Goal: Information Seeking & Learning: Learn about a topic

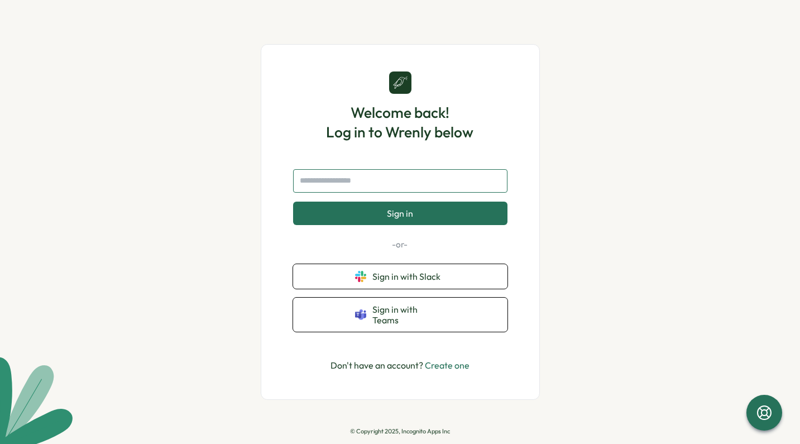
click at [394, 175] on input "text" at bounding box center [400, 180] width 214 height 23
click at [376, 187] on input "text" at bounding box center [400, 180] width 214 height 23
type input "**********"
click at [397, 218] on span "Sign in" at bounding box center [400, 213] width 26 height 10
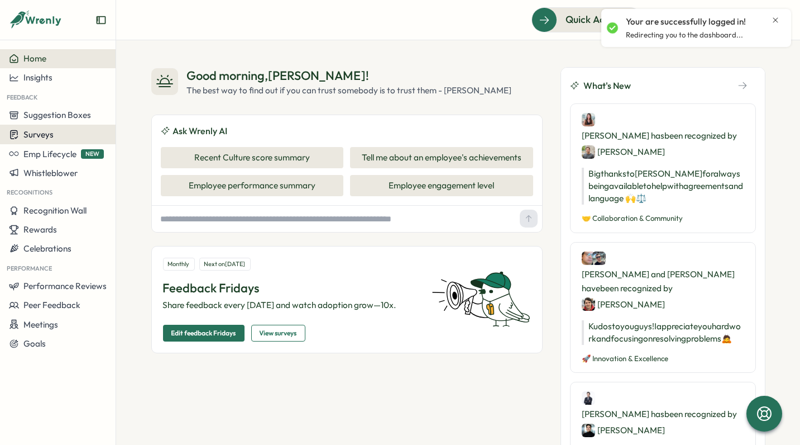
click at [77, 130] on div "Surveys" at bounding box center [58, 134] width 98 height 11
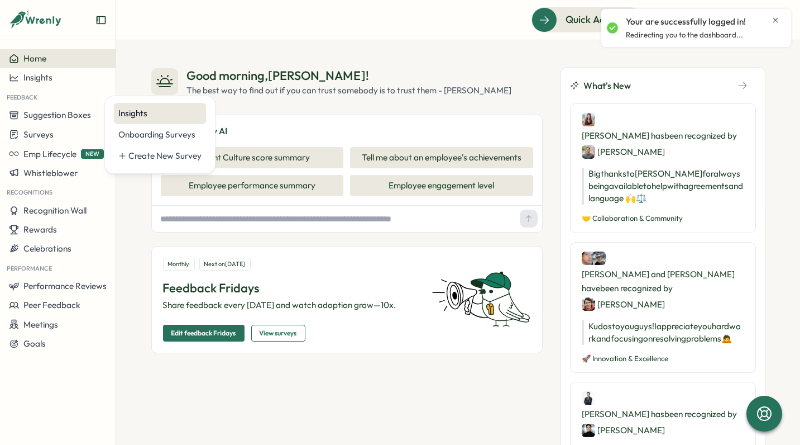
click at [147, 118] on div "Insights" at bounding box center [159, 113] width 83 height 12
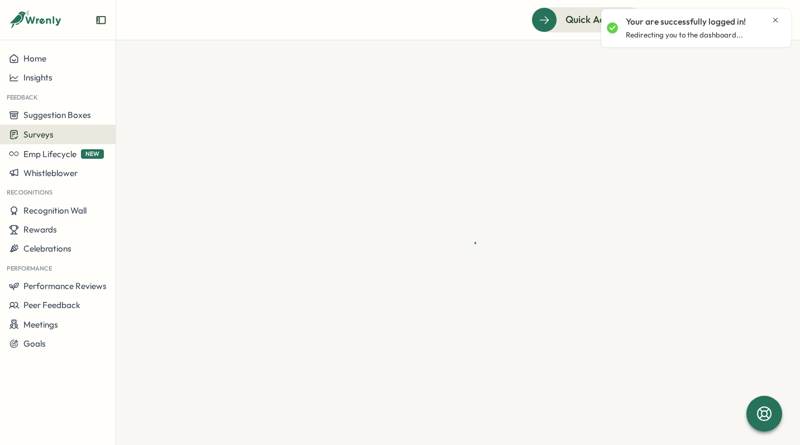
click at [776, 21] on icon "Close notification" at bounding box center [775, 19] width 5 height 5
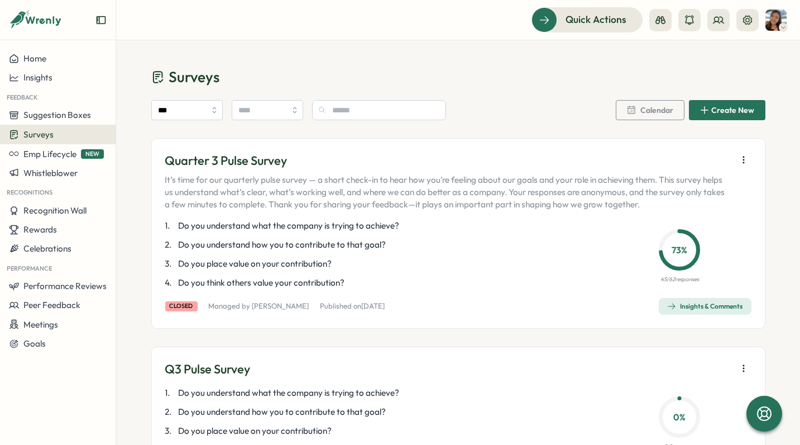
click at [715, 309] on div "Insights & Comments" at bounding box center [705, 306] width 76 height 9
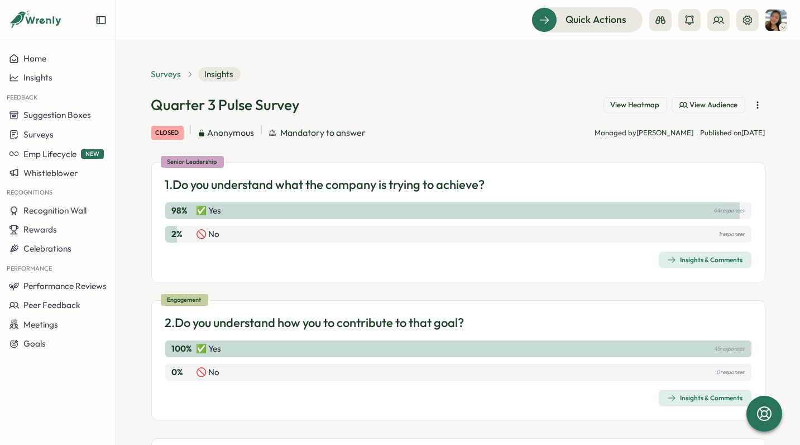
click at [169, 77] on span "Surveys" at bounding box center [166, 74] width 30 height 12
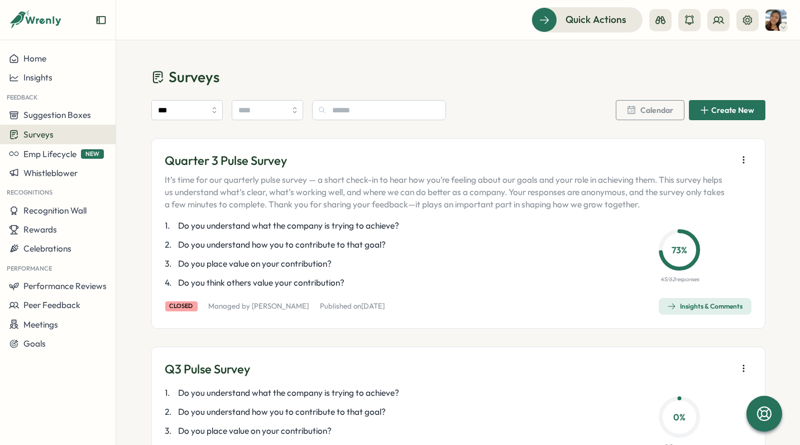
click at [686, 305] on div "Insights & Comments" at bounding box center [705, 306] width 76 height 9
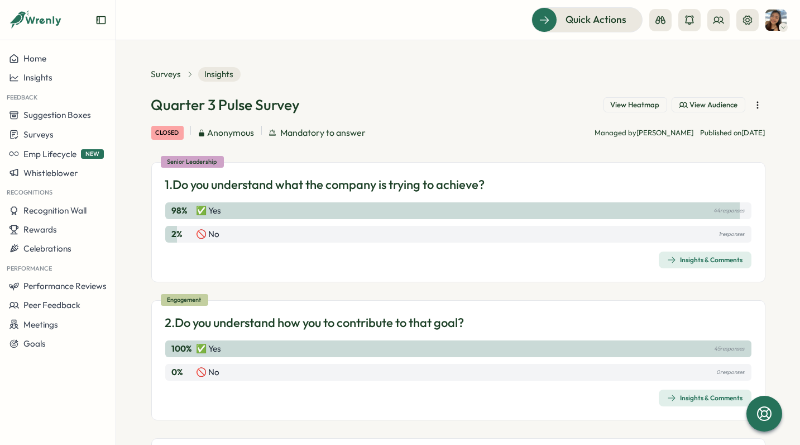
click at [696, 260] on div "Insights & Comments" at bounding box center [705, 259] width 76 height 9
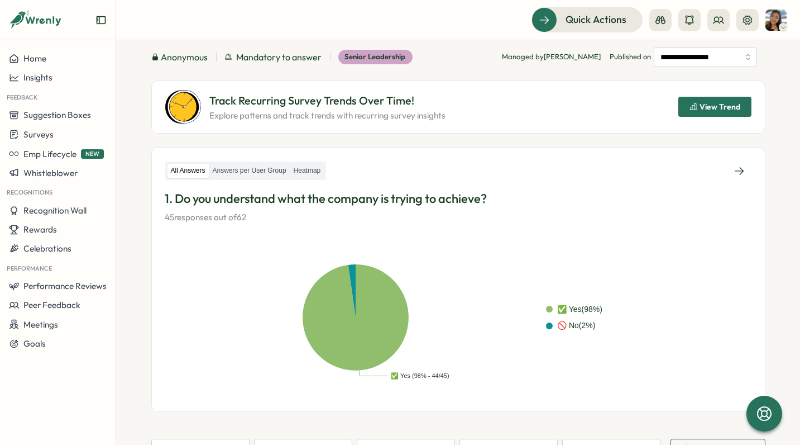
scroll to position [64, 0]
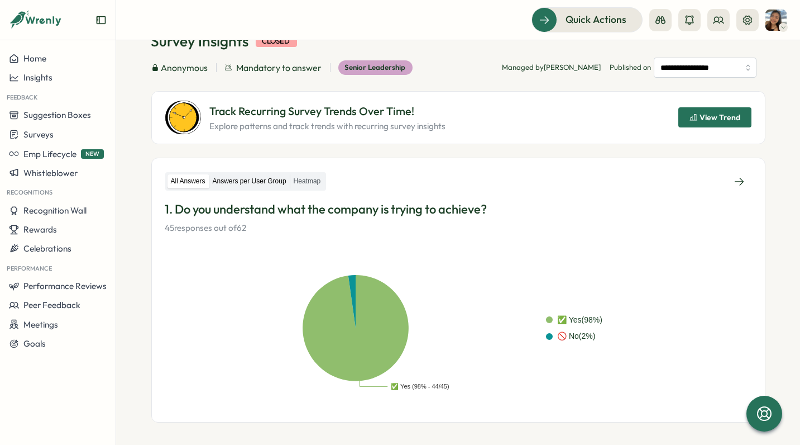
click at [268, 178] on label "Answers per User Group" at bounding box center [249, 181] width 80 height 14
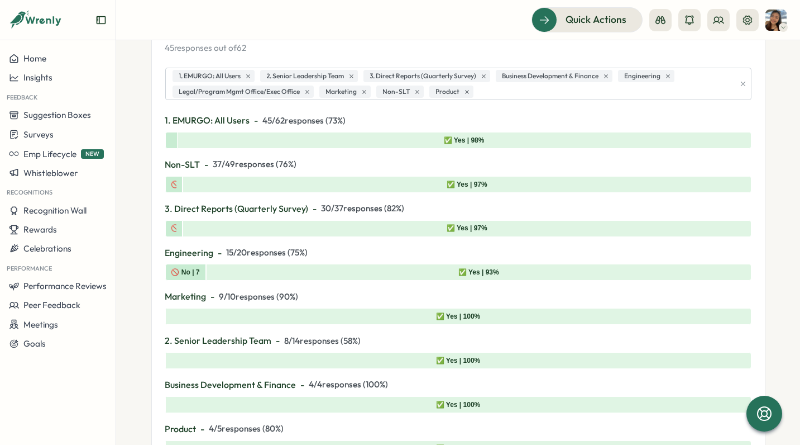
scroll to position [243, 0]
click at [266, 176] on div "✅ Yes | 97%" at bounding box center [467, 184] width 569 height 17
click at [283, 140] on div "✅ Yes | 98%" at bounding box center [464, 140] width 575 height 17
drag, startPoint x: 269, startPoint y: 120, endPoint x: 299, endPoint y: 123, distance: 30.4
click at [299, 123] on span "45 / 62 responses ( 73 %)" at bounding box center [304, 121] width 83 height 12
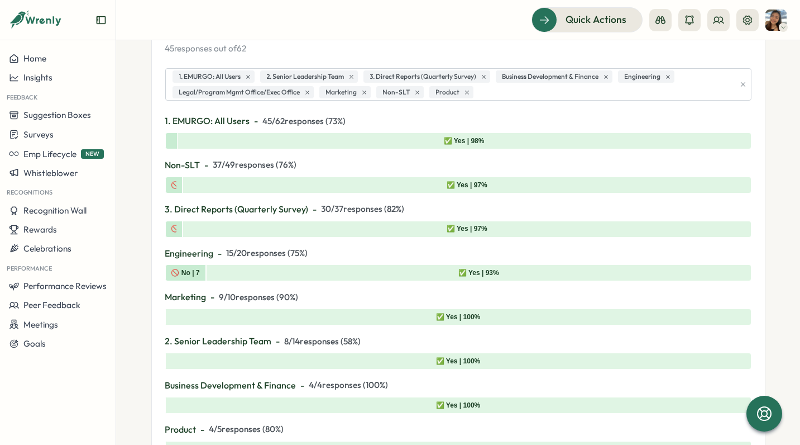
click at [383, 118] on p "1. EMURGO: All Users - 45 / 62 responses ( 73 %)" at bounding box center [458, 121] width 586 height 14
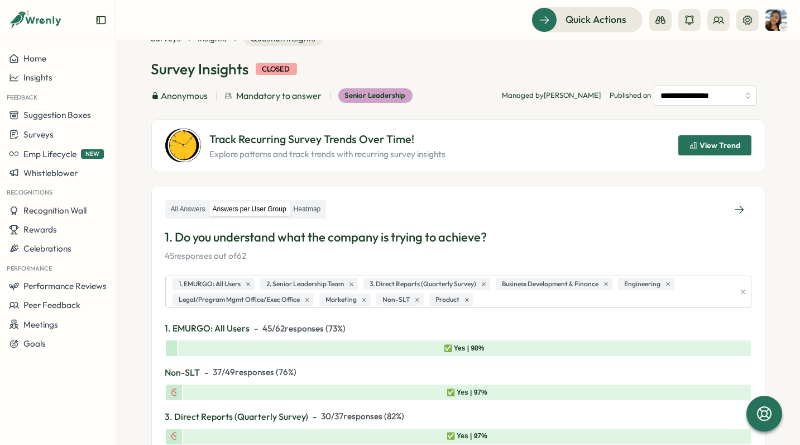
scroll to position [0, 0]
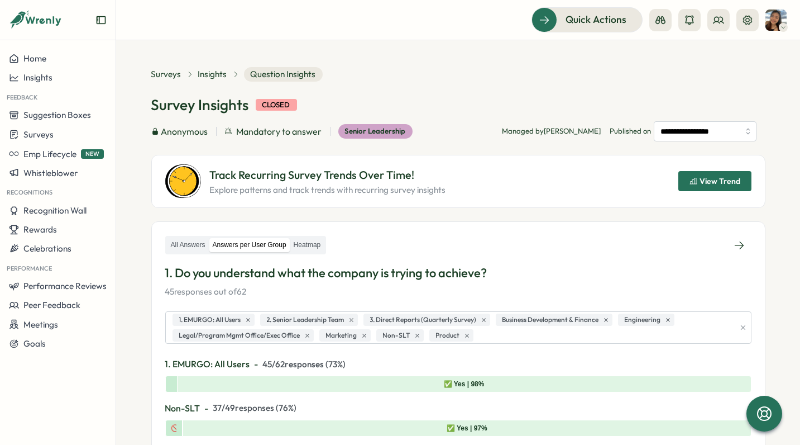
drag, startPoint x: 714, startPoint y: 20, endPoint x: 710, endPoint y: 32, distance: 13.1
click at [713, 18] on icon at bounding box center [718, 20] width 11 height 11
click at [718, 70] on div "User Groups" at bounding box center [719, 76] width 70 height 12
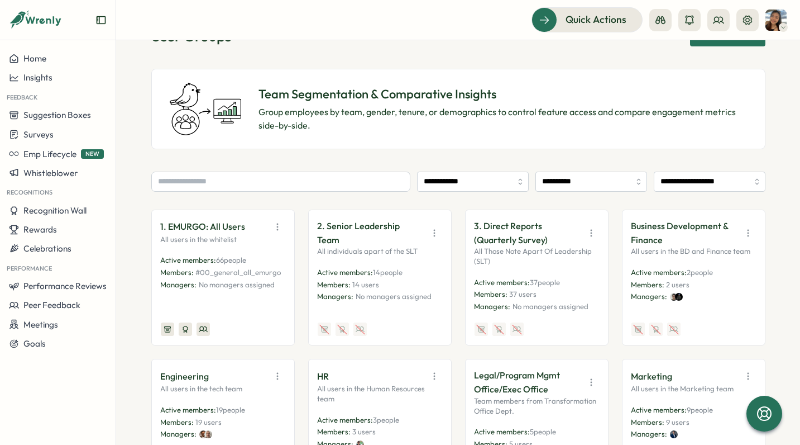
scroll to position [56, 0]
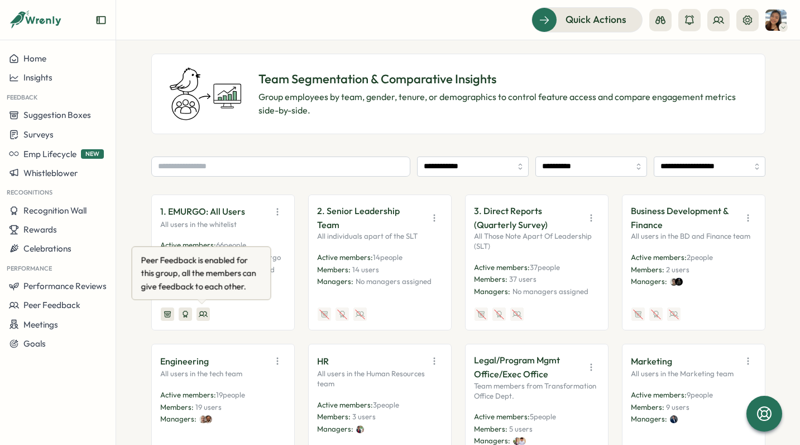
click at [203, 315] on icon at bounding box center [203, 313] width 9 height 9
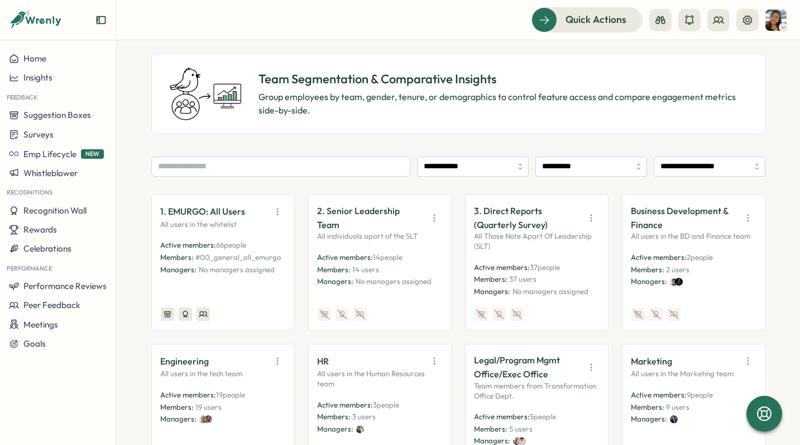
click at [216, 219] on p "All users in the whitelist" at bounding box center [223, 224] width 125 height 10
click at [218, 212] on p "1. EMURGO: All Users" at bounding box center [203, 211] width 85 height 14
click at [275, 209] on icon "button" at bounding box center [277, 211] width 11 height 11
click at [273, 230] on button "View Audience" at bounding box center [249, 235] width 70 height 19
